Goal: Task Accomplishment & Management: Use online tool/utility

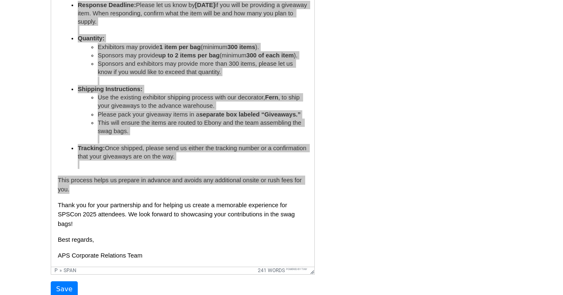
click at [371, 149] on div "Template Name SPSCon 2025 Swag Bag Giveaways Email Copy Email Subject Opportuni…" at bounding box center [281, 72] width 474 height 450
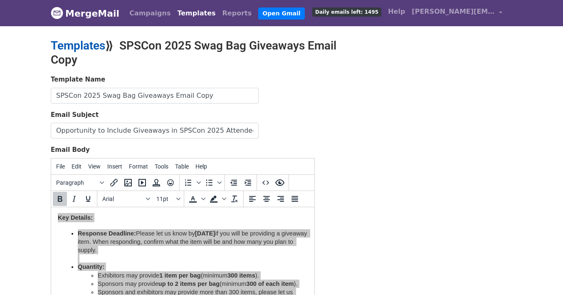
click at [93, 44] on link "Templates" at bounding box center [78, 46] width 54 height 14
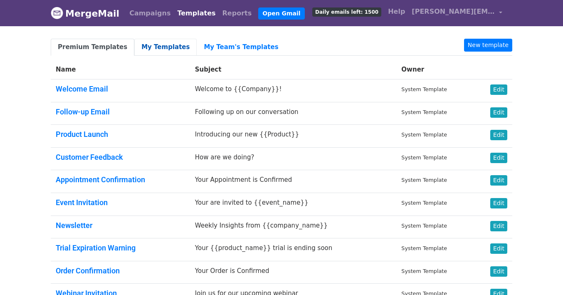
click at [153, 49] on link "My Templates" at bounding box center [165, 47] width 62 height 17
